Goal: Task Accomplishment & Management: Use online tool/utility

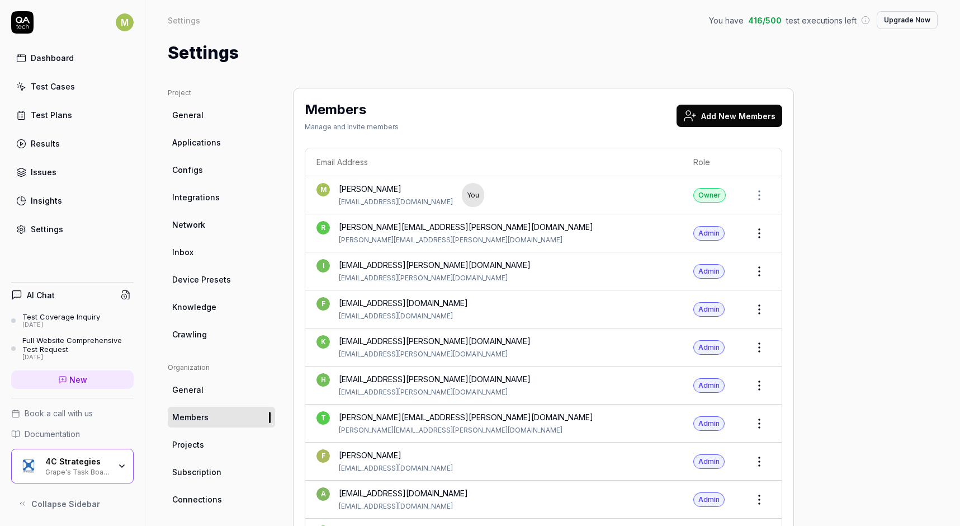
scroll to position [547, 0]
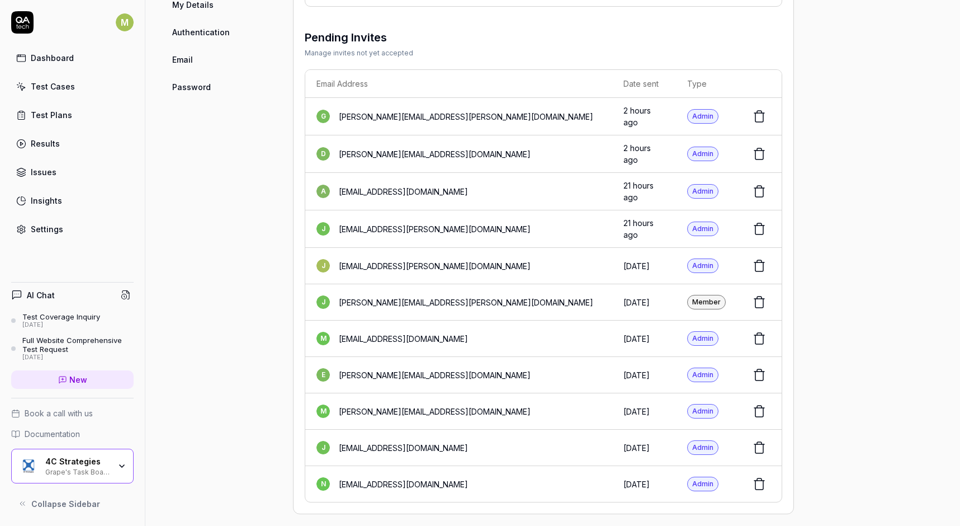
scroll to position [548, 0]
click at [123, 464] on icon "button" at bounding box center [121, 465] width 9 height 9
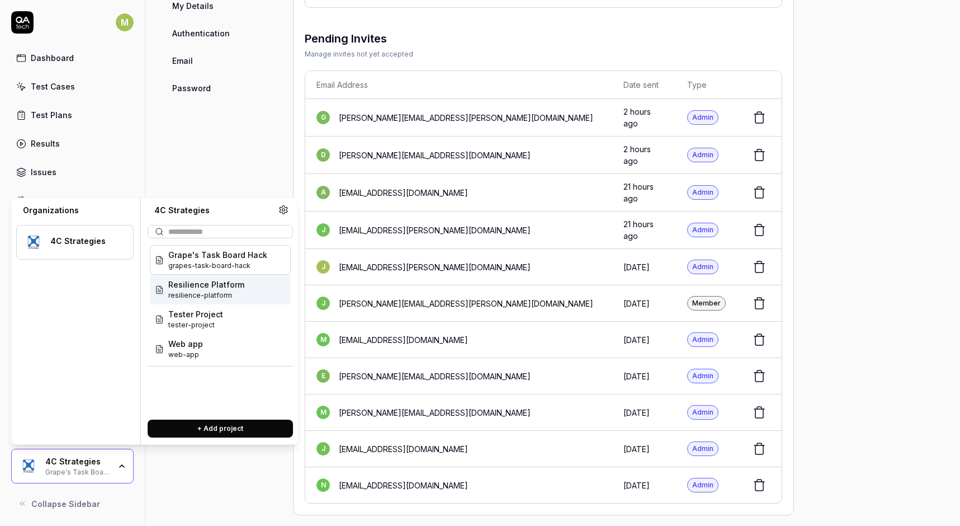
click at [191, 290] on span "Resilience Platform" at bounding box center [206, 284] width 76 height 12
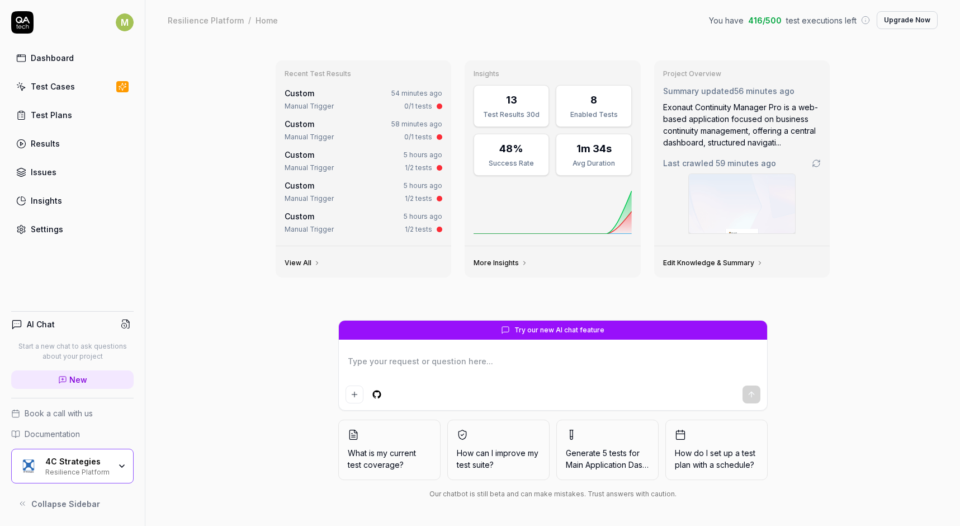
click at [122, 461] on icon "button" at bounding box center [121, 465] width 9 height 9
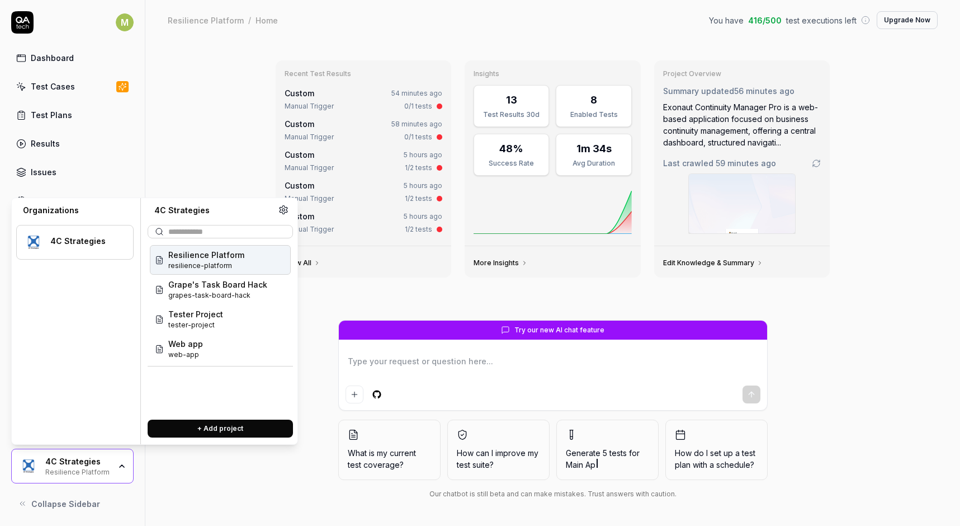
type textarea "*"
click at [329, 304] on div "Recent Test Results Custom 54 minutes ago Manual Trigger 0/1 tests Custom 58 mi…" at bounding box center [553, 185] width 573 height 268
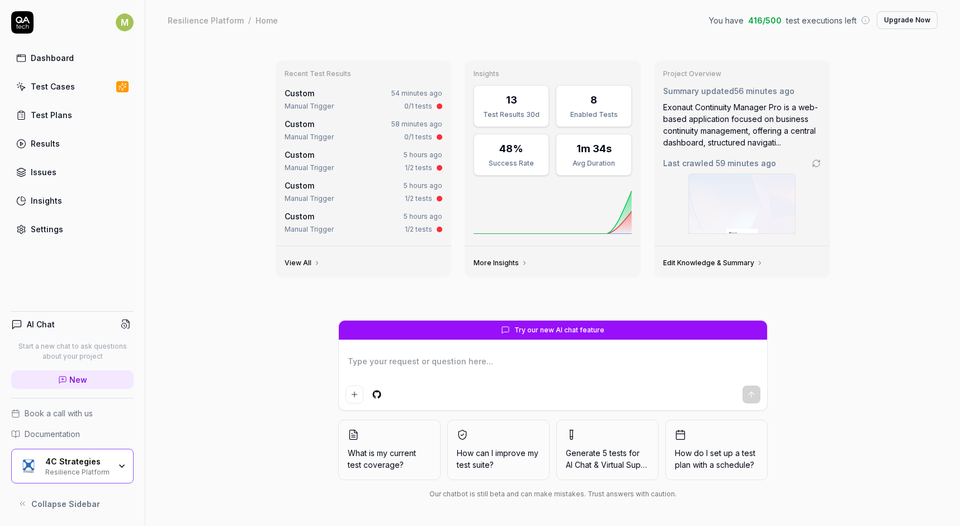
click at [49, 230] on div "Settings" at bounding box center [47, 229] width 32 height 12
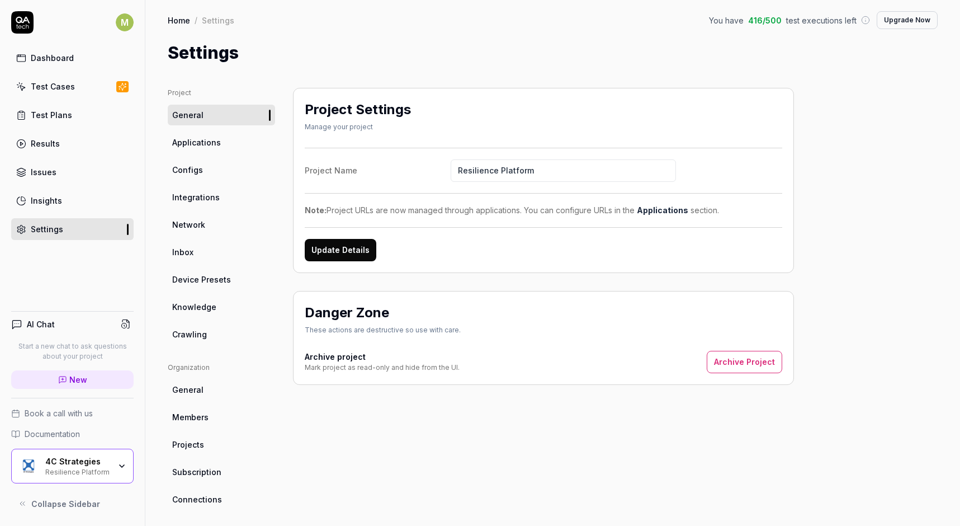
click at [204, 141] on span "Applications" at bounding box center [196, 142] width 49 height 12
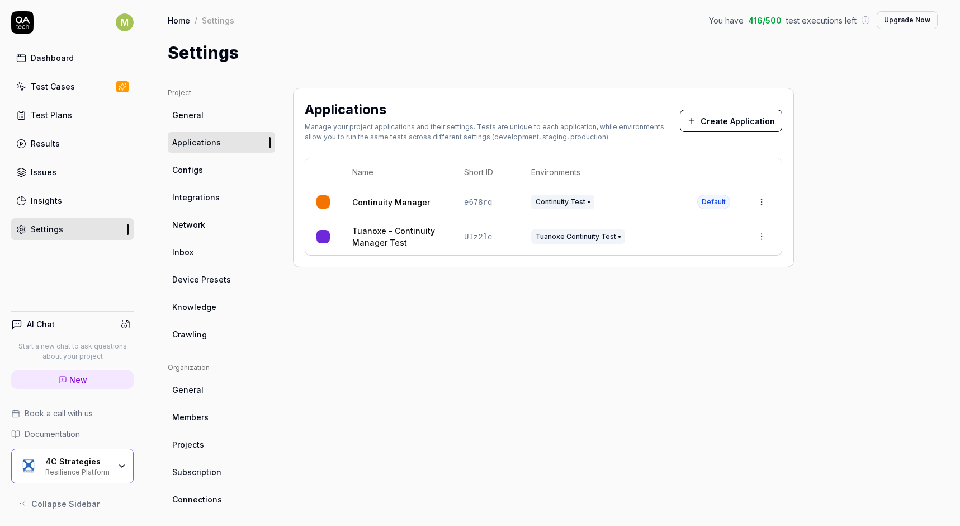
click at [760, 197] on html "M Dashboard Test Cases Test Plans Results Issues Insights Settings AI Chat Star…" at bounding box center [480, 263] width 960 height 526
click at [674, 277] on span "Edit" at bounding box center [672, 275] width 15 height 12
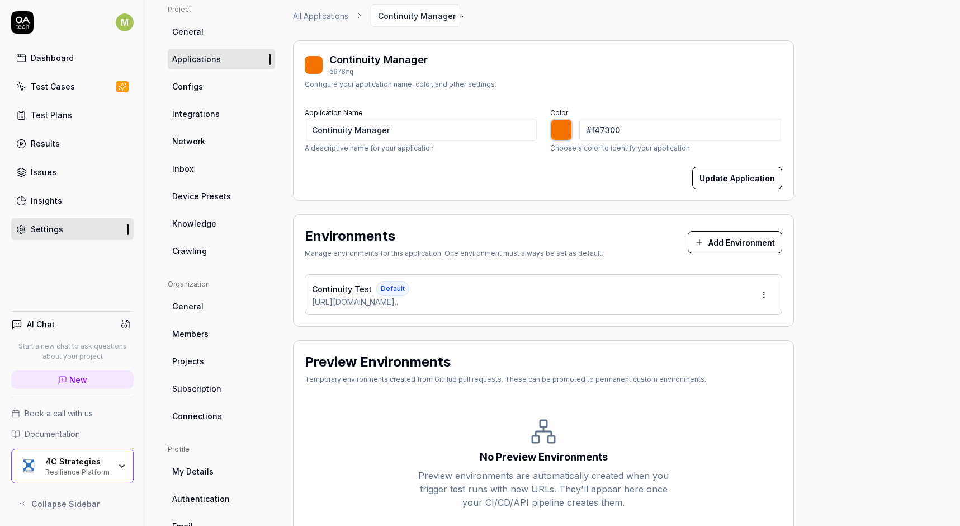
scroll to position [84, 0]
click at [411, 300] on icon at bounding box center [408, 300] width 7 height 7
click at [472, 254] on div "Manage environments for this application. One environment must always be set as…" at bounding box center [454, 252] width 299 height 10
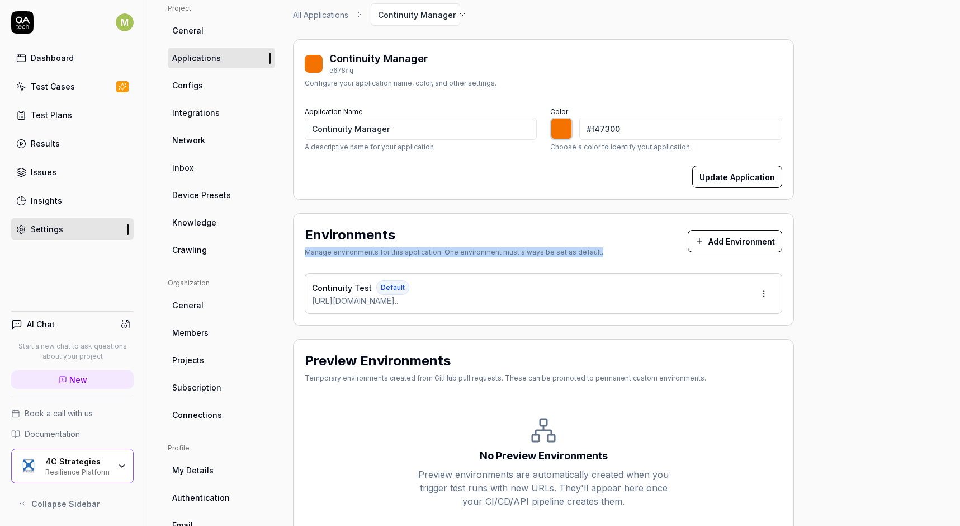
click at [533, 258] on div "Environments Manage environments for this application. One environment must alw…" at bounding box center [543, 243] width 477 height 37
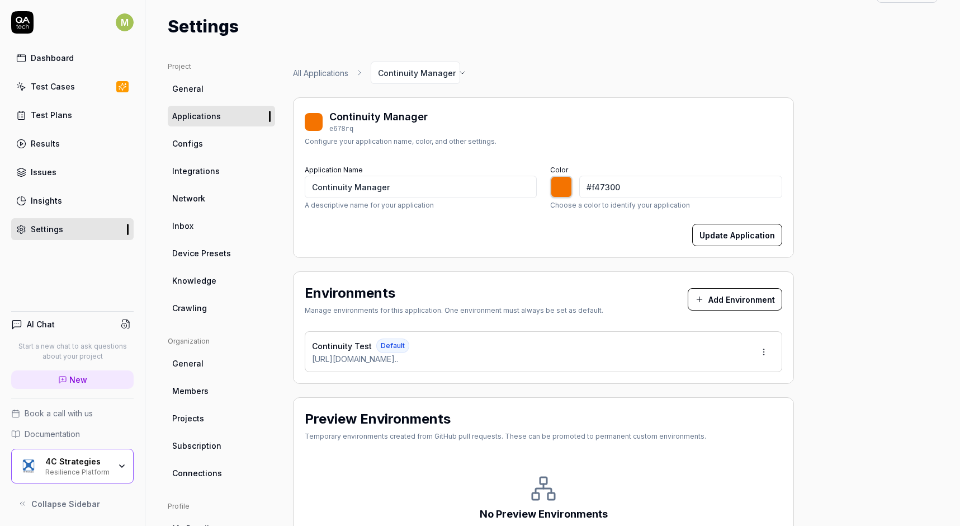
scroll to position [21, 0]
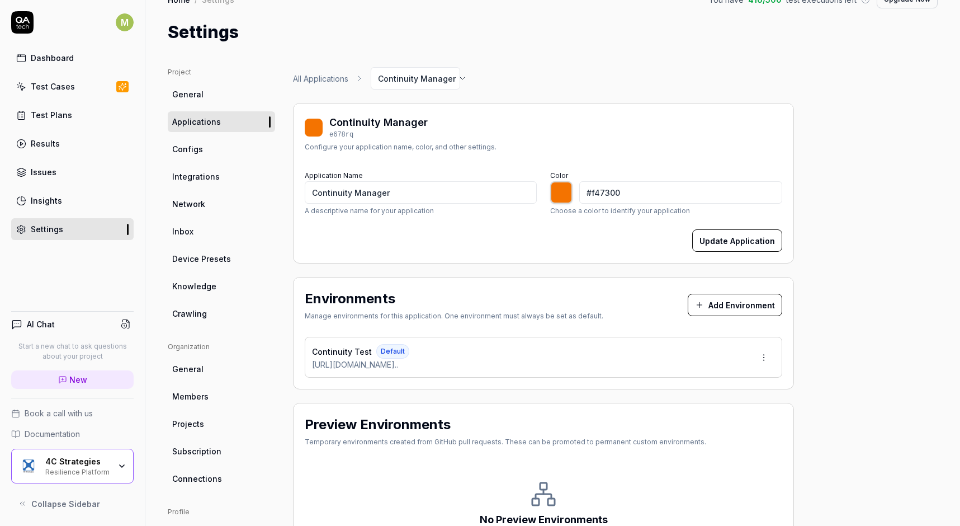
click at [193, 289] on span "Knowledge" at bounding box center [194, 286] width 44 height 12
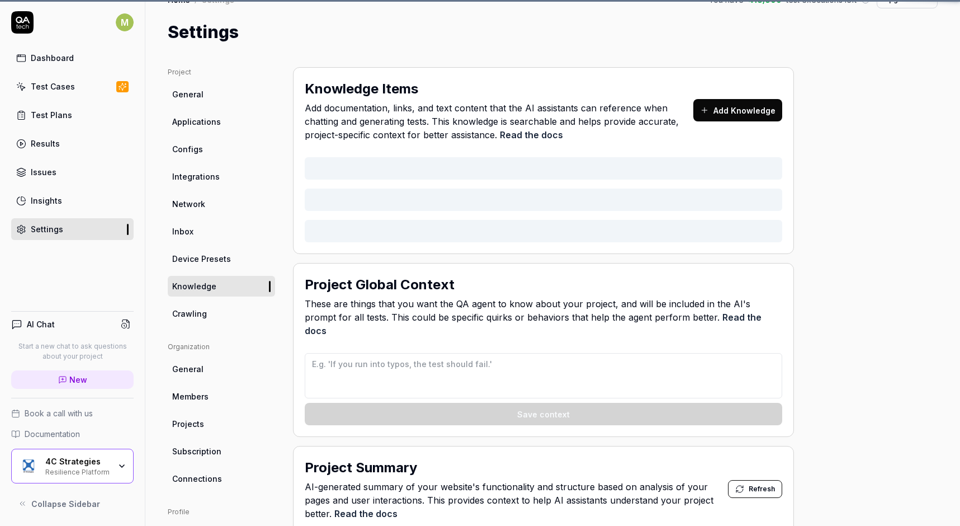
type textarea "*"
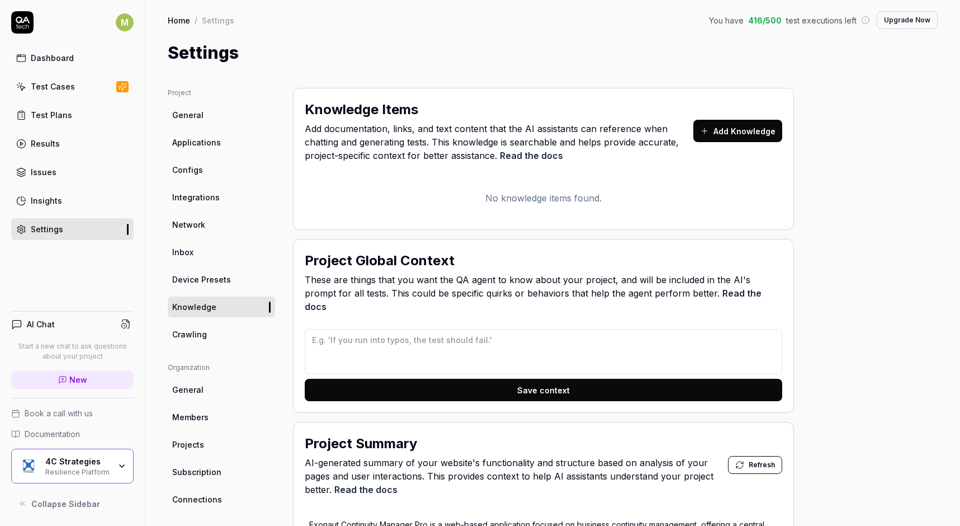
click at [396, 134] on span "Add documentation, links, and text content that the AI assistants can reference…" at bounding box center [499, 142] width 389 height 40
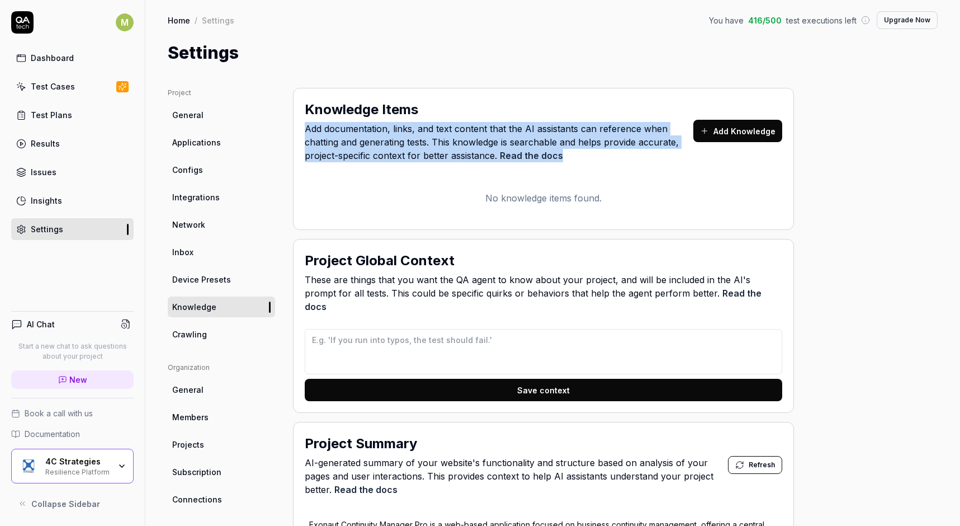
click at [396, 134] on span "Add documentation, links, and text content that the AI assistants can reference…" at bounding box center [499, 142] width 389 height 40
click at [522, 155] on link "Read the docs" at bounding box center [531, 155] width 63 height 11
click at [380, 146] on span "Add documentation, links, and text content that the AI assistants can reference…" at bounding box center [499, 142] width 389 height 40
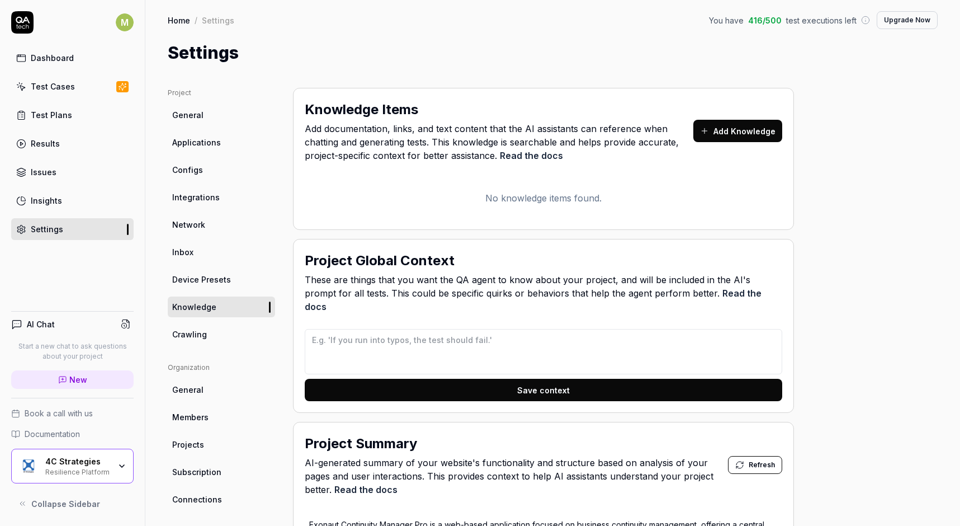
click at [735, 129] on button "Add Knowledge" at bounding box center [737, 131] width 89 height 22
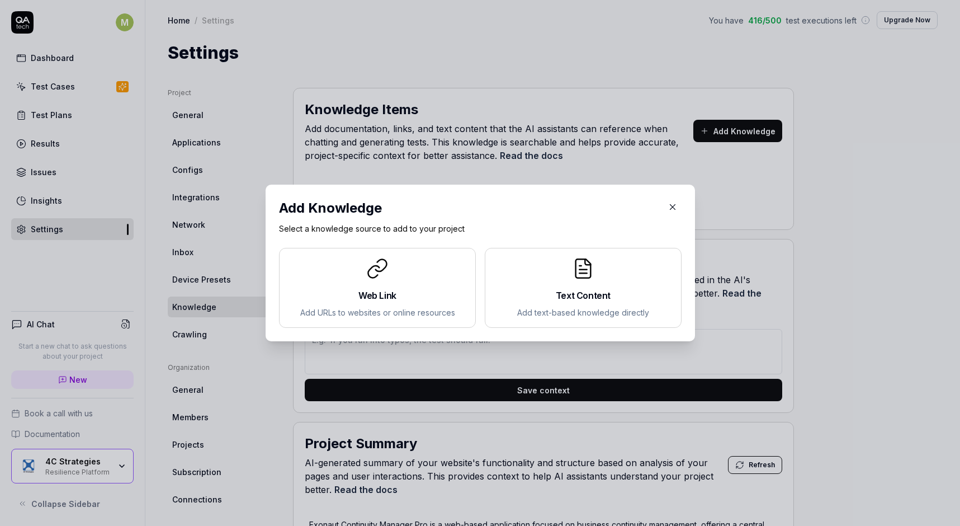
click at [456, 173] on div "​ Add Knowledge Select a knowledge source to add to your project Web Link Add U…" at bounding box center [480, 262] width 474 height 183
click at [671, 209] on icon "button" at bounding box center [673, 207] width 10 height 10
